Goal: Task Accomplishment & Management: Use online tool/utility

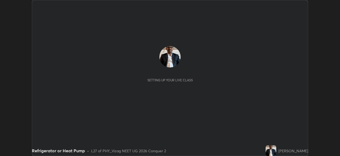
scroll to position [156, 340]
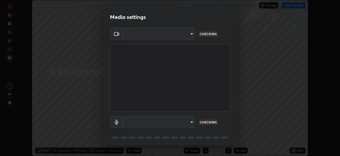
type input "da0c20431b424079349d444c11047d9f3d8fa2bd06c693e6a5e2fece50f7943c"
type input "b66cebb95c1e11d2a4921e936fa2f56bf0442747cf68a73d9fe71ba128f4f41d"
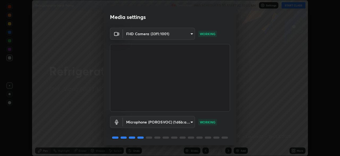
scroll to position [19, 0]
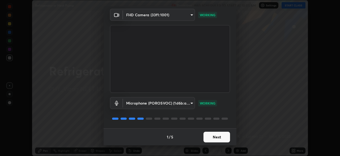
click at [212, 136] on button "Next" at bounding box center [217, 136] width 27 height 11
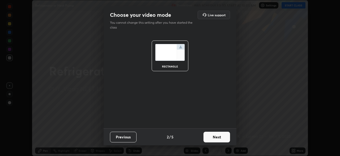
scroll to position [0, 0]
click at [213, 137] on button "Next" at bounding box center [217, 136] width 27 height 11
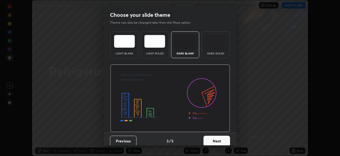
click at [212, 139] on button "Next" at bounding box center [217, 140] width 27 height 11
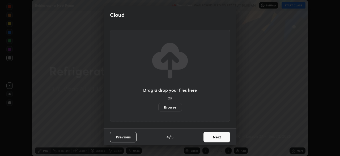
click at [211, 138] on button "Next" at bounding box center [217, 136] width 27 height 11
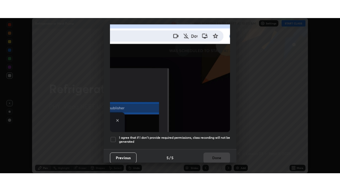
scroll to position [127, 0]
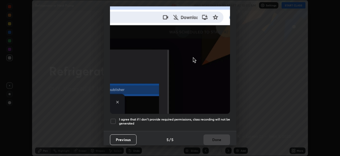
click at [113, 118] on div at bounding box center [113, 121] width 6 height 6
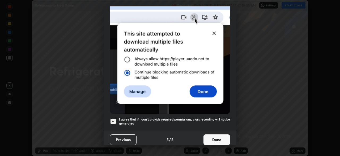
click at [212, 136] on button "Done" at bounding box center [217, 139] width 27 height 11
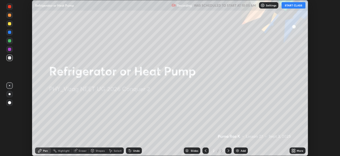
click at [297, 150] on div "More" at bounding box center [300, 150] width 7 height 3
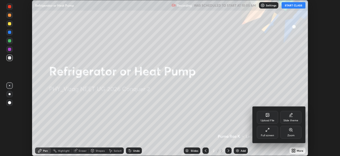
click at [269, 131] on icon at bounding box center [268, 129] width 4 height 4
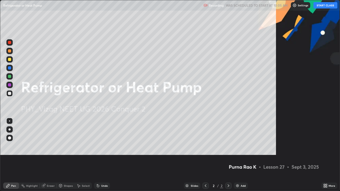
scroll to position [191, 340]
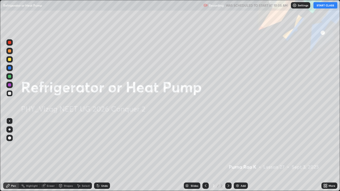
click at [318, 6] on button "START CLASS" at bounding box center [326, 5] width 24 height 6
click at [240, 155] on div "Add" at bounding box center [241, 186] width 14 height 6
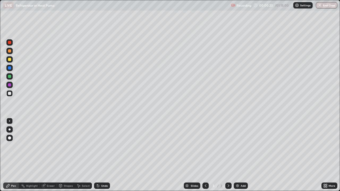
click at [14, 155] on div "Pen" at bounding box center [13, 186] width 5 height 3
click at [240, 155] on div "Add" at bounding box center [241, 186] width 14 height 6
click at [109, 155] on div "Undo" at bounding box center [102, 186] width 16 height 6
click at [107, 155] on div "Undo" at bounding box center [104, 186] width 7 height 3
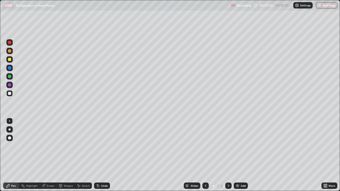
click at [106, 155] on div "Undo" at bounding box center [104, 186] width 7 height 3
click at [236, 155] on img at bounding box center [238, 186] width 4 height 4
click at [237, 155] on img at bounding box center [238, 186] width 4 height 4
click at [51, 155] on div "Eraser" at bounding box center [51, 186] width 8 height 3
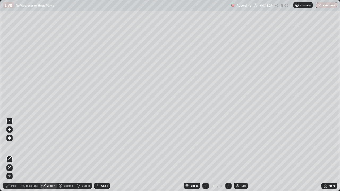
click at [15, 155] on div "Pen" at bounding box center [13, 186] width 5 height 3
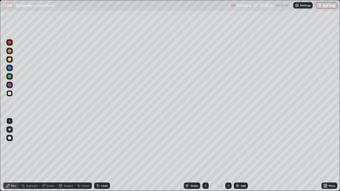
click at [239, 155] on img at bounding box center [238, 186] width 4 height 4
click at [100, 155] on div "Undo" at bounding box center [102, 186] width 16 height 6
click at [99, 155] on div "Undo" at bounding box center [102, 186] width 16 height 6
click at [51, 155] on div "Eraser" at bounding box center [51, 186] width 8 height 3
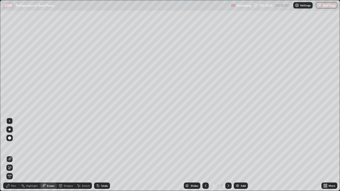
click at [15, 155] on div "Pen" at bounding box center [11, 186] width 16 height 6
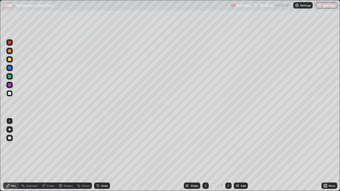
click at [10, 59] on div at bounding box center [9, 59] width 3 height 3
click at [10, 94] on div at bounding box center [9, 93] width 3 height 3
click at [102, 155] on div "Undo" at bounding box center [104, 186] width 7 height 3
click at [12, 60] on div at bounding box center [9, 59] width 6 height 6
click at [10, 94] on div at bounding box center [9, 93] width 3 height 3
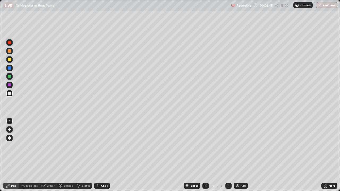
click at [101, 155] on div "Undo" at bounding box center [102, 186] width 16 height 6
click at [100, 155] on div "Undo" at bounding box center [102, 186] width 16 height 6
click at [99, 155] on div "Undo" at bounding box center [102, 186] width 16 height 6
click at [51, 155] on div "Eraser" at bounding box center [51, 186] width 8 height 3
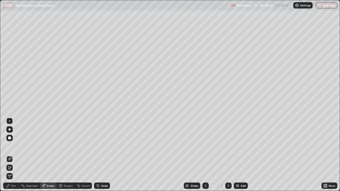
click at [17, 155] on div "Pen" at bounding box center [11, 186] width 16 height 6
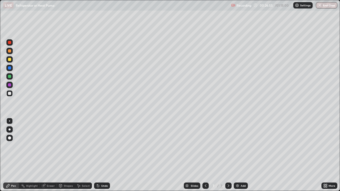
click at [10, 60] on div at bounding box center [9, 59] width 3 height 3
click at [11, 93] on div at bounding box center [9, 93] width 3 height 3
click at [241, 155] on div "Add" at bounding box center [243, 186] width 5 height 3
click at [11, 61] on div at bounding box center [9, 59] width 6 height 6
click at [10, 43] on div at bounding box center [9, 42] width 3 height 3
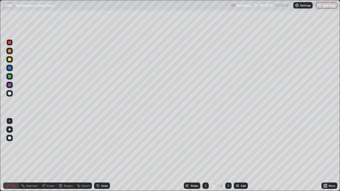
click at [12, 93] on div at bounding box center [9, 93] width 6 height 6
click at [240, 155] on div "Add" at bounding box center [241, 186] width 14 height 6
click at [102, 155] on div "Undo" at bounding box center [102, 186] width 16 height 6
click at [104, 155] on div "Undo" at bounding box center [104, 186] width 7 height 3
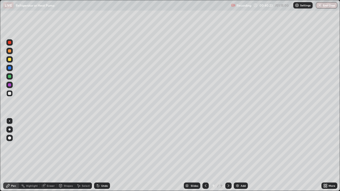
click at [11, 61] on div at bounding box center [9, 59] width 6 height 6
click at [12, 43] on div at bounding box center [9, 42] width 6 height 6
click at [12, 52] on div at bounding box center [9, 51] width 6 height 6
click at [103, 155] on div "Undo" at bounding box center [102, 186] width 16 height 6
click at [106, 155] on div "Undo" at bounding box center [104, 186] width 7 height 3
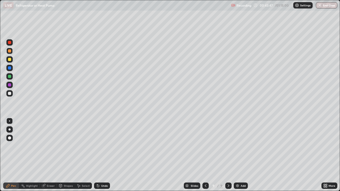
click at [239, 155] on img at bounding box center [238, 186] width 4 height 4
click at [236, 155] on img at bounding box center [238, 186] width 4 height 4
click at [51, 155] on div "Eraser" at bounding box center [51, 186] width 8 height 3
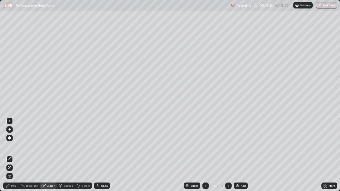
click at [12, 155] on div "Pen" at bounding box center [13, 186] width 5 height 3
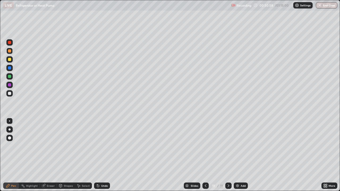
click at [105, 155] on div "Undo" at bounding box center [104, 186] width 7 height 3
click at [106, 155] on div "Undo" at bounding box center [102, 186] width 16 height 6
click at [240, 155] on div "Add" at bounding box center [241, 186] width 14 height 6
click at [239, 155] on div "Add" at bounding box center [241, 186] width 14 height 6
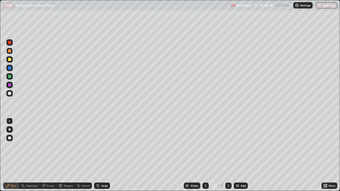
click at [99, 155] on div "Undo" at bounding box center [102, 186] width 16 height 6
click at [102, 155] on div "Undo" at bounding box center [104, 186] width 7 height 3
click at [107, 155] on div "Undo" at bounding box center [104, 186] width 7 height 3
click at [49, 155] on div "Eraser" at bounding box center [51, 186] width 8 height 3
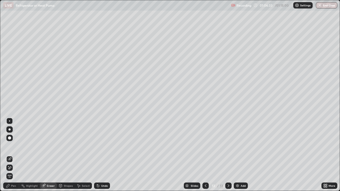
click at [15, 155] on div "Pen" at bounding box center [13, 186] width 5 height 3
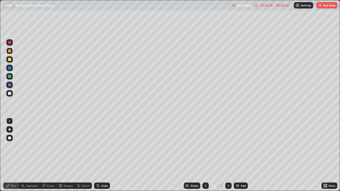
click at [241, 155] on div "Add" at bounding box center [241, 186] width 14 height 6
click at [326, 8] on button "End Class" at bounding box center [327, 5] width 21 height 6
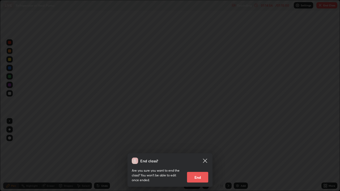
click at [198, 155] on button "End" at bounding box center [197, 177] width 21 height 11
